Goal: Book appointment/travel/reservation

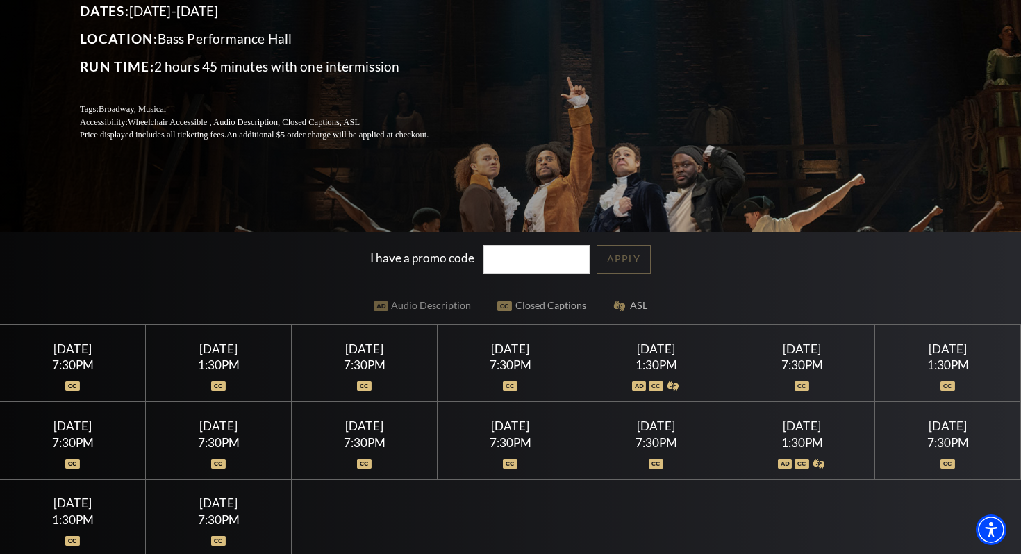
scroll to position [203, 0]
click at [366, 370] on div "7:30PM" at bounding box center [364, 366] width 113 height 12
click at [151, 358] on div "Thursday July 16 1:30PM" at bounding box center [219, 364] width 146 height 77
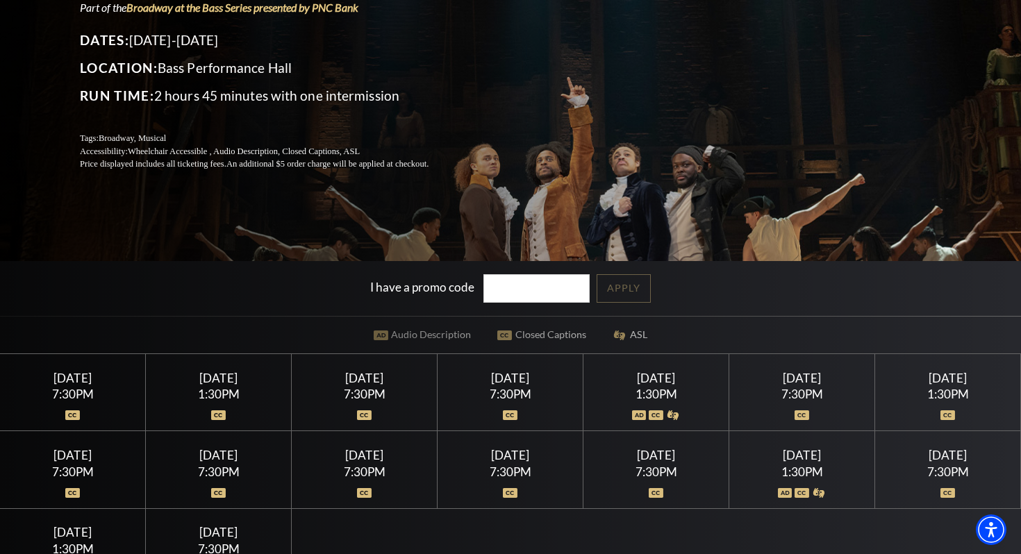
scroll to position [174, 0]
click at [543, 285] on input "I have a promo code" at bounding box center [536, 289] width 107 height 28
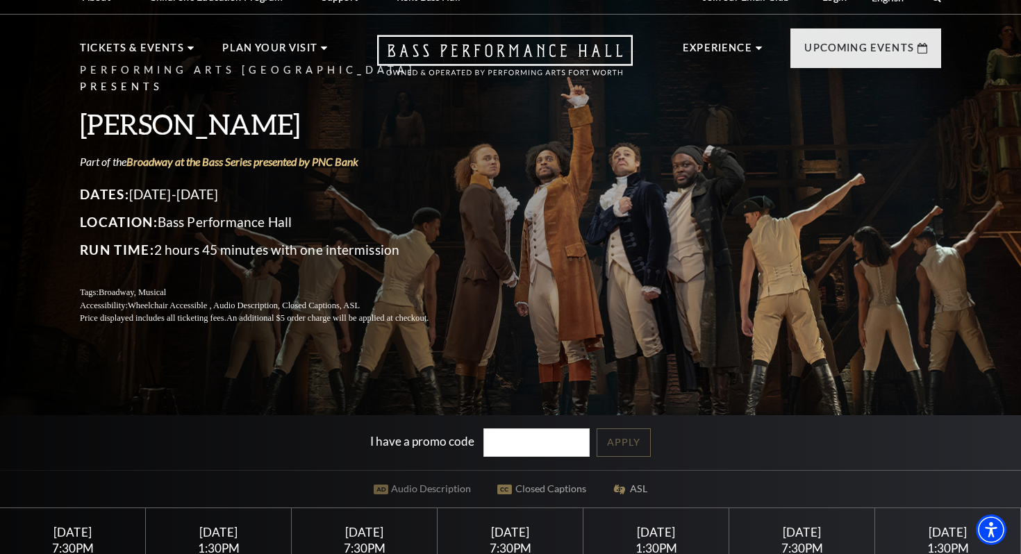
scroll to position [0, 0]
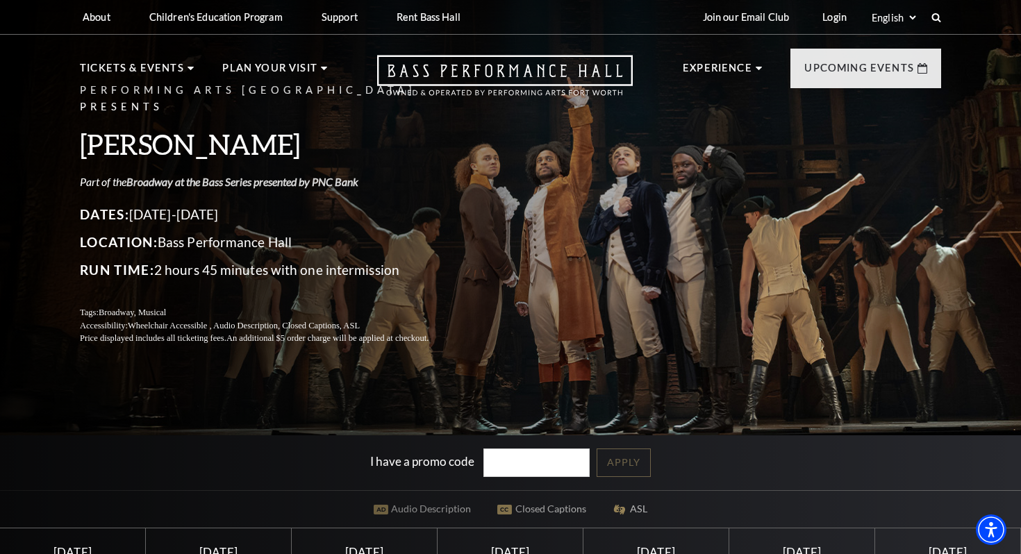
click at [318, 175] on link "Broadway at the Bass Series presented by PNC Bank" at bounding box center [242, 181] width 232 height 13
drag, startPoint x: 936, startPoint y: 10, endPoint x: 922, endPoint y: -23, distance: 36.1
click at [922, 0] on html "Skip to main content Enable accessibility for low vision Open the accessibility…" at bounding box center [510, 277] width 1021 height 554
